Goal: Task Accomplishment & Management: Use online tool/utility

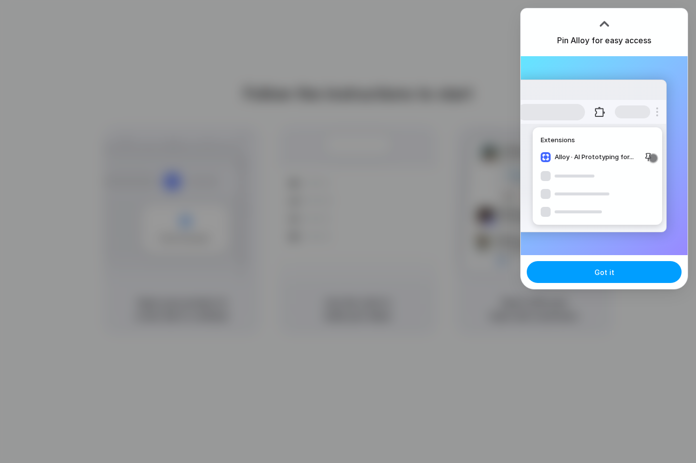
click at [590, 282] on button "Got it" at bounding box center [604, 272] width 155 height 22
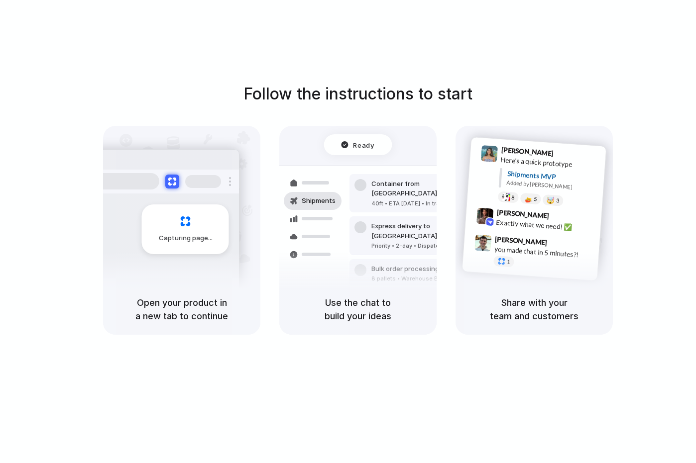
click at [467, 119] on div "Follow the instructions to start Capturing page Open your product in a new tab …" at bounding box center [358, 208] width 696 height 253
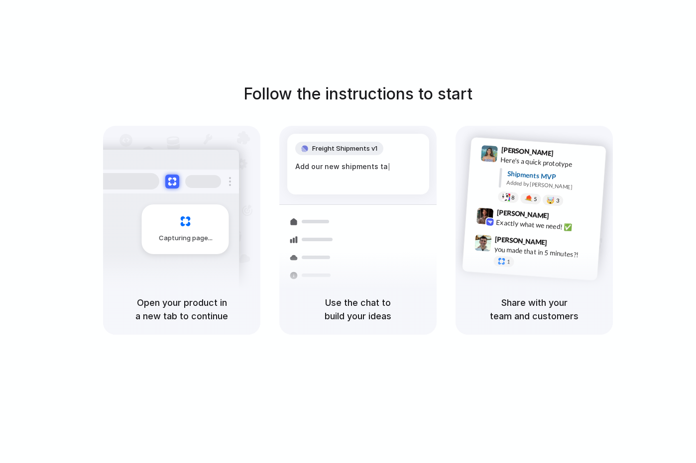
click at [631, 180] on div "Follow the instructions to start Capturing page Open your product in a new tab …" at bounding box center [358, 208] width 696 height 253
click at [348, 232] on div at bounding box center [348, 232] width 0 height 0
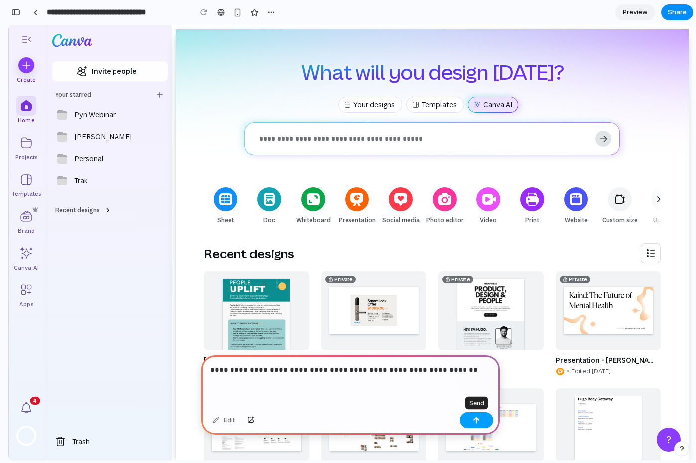
click at [477, 425] on button "button" at bounding box center [476, 421] width 34 height 16
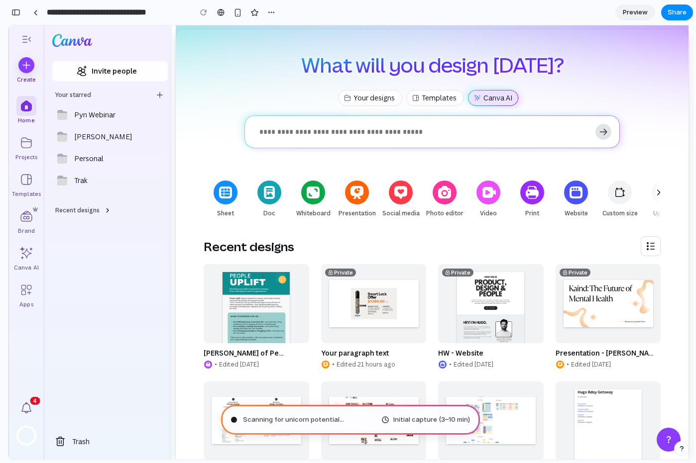
scroll to position [8, 0]
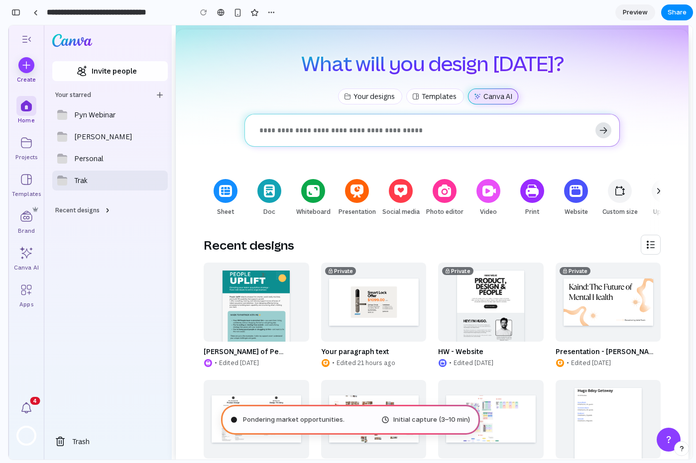
type input "**********"
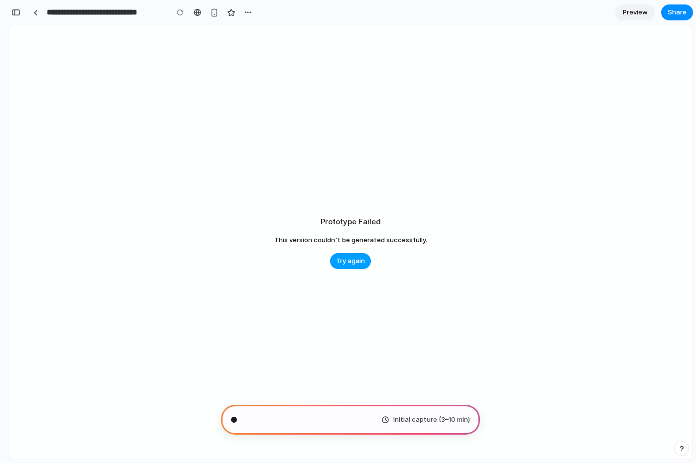
scroll to position [0, 0]
click at [344, 266] on button "Try again" at bounding box center [350, 261] width 41 height 16
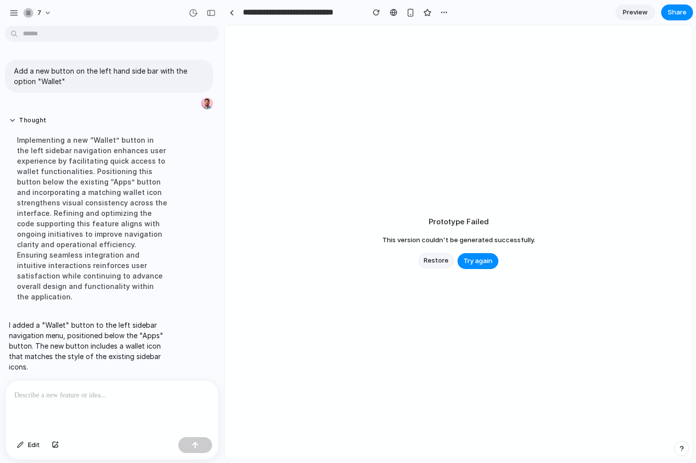
click at [447, 259] on span "Restore" at bounding box center [436, 261] width 25 height 10
click at [450, 260] on span "Try again" at bounding box center [458, 261] width 29 height 10
